Goal: Navigation & Orientation: Find specific page/section

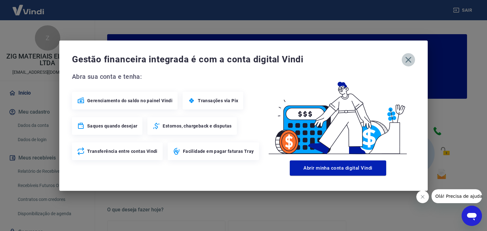
click at [407, 57] on icon "button" at bounding box center [408, 60] width 10 height 10
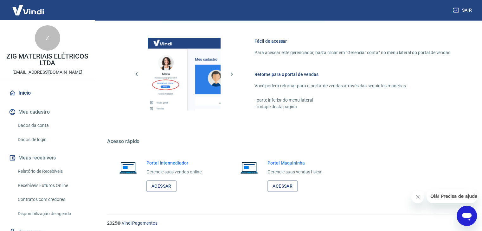
scroll to position [335, 0]
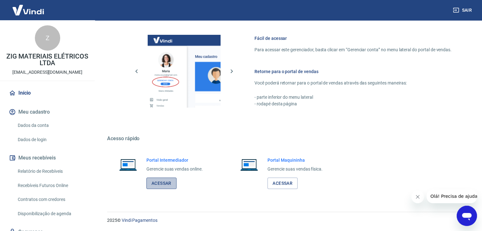
click at [174, 181] on link "Acessar" at bounding box center [161, 184] width 30 height 12
